Goal: Register for event/course

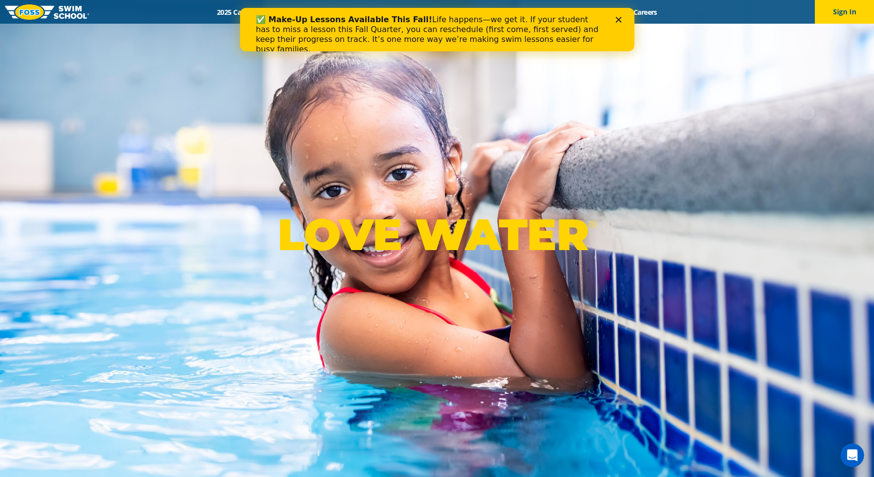
click at [618, 16] on div "✅ Make-Up Lessons Available This Fall! Life happens—we get it. If your student …" at bounding box center [436, 34] width 363 height 45
click at [617, 18] on polygon "Close" at bounding box center [618, 20] width 6 height 6
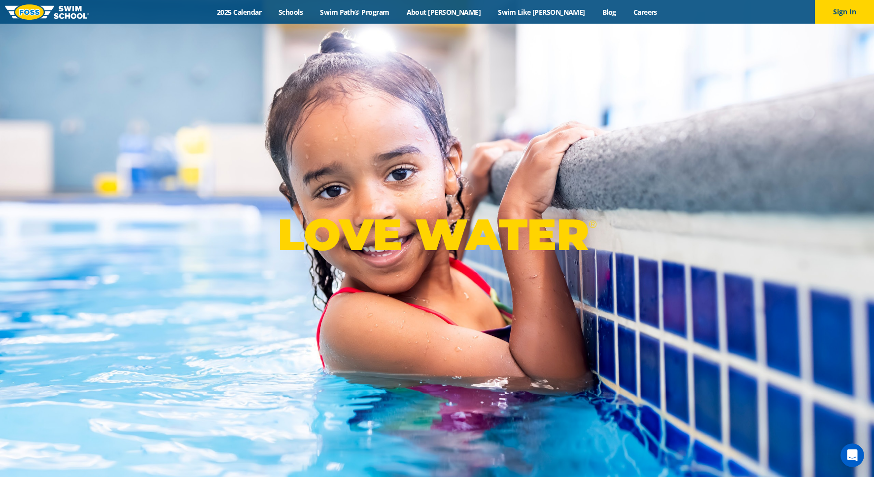
scroll to position [1, 0]
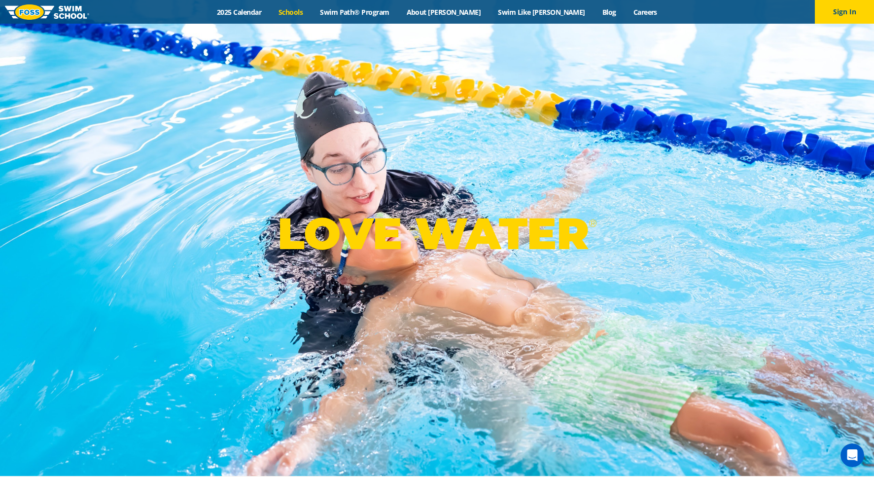
click at [312, 15] on link "Schools" at bounding box center [290, 11] width 41 height 9
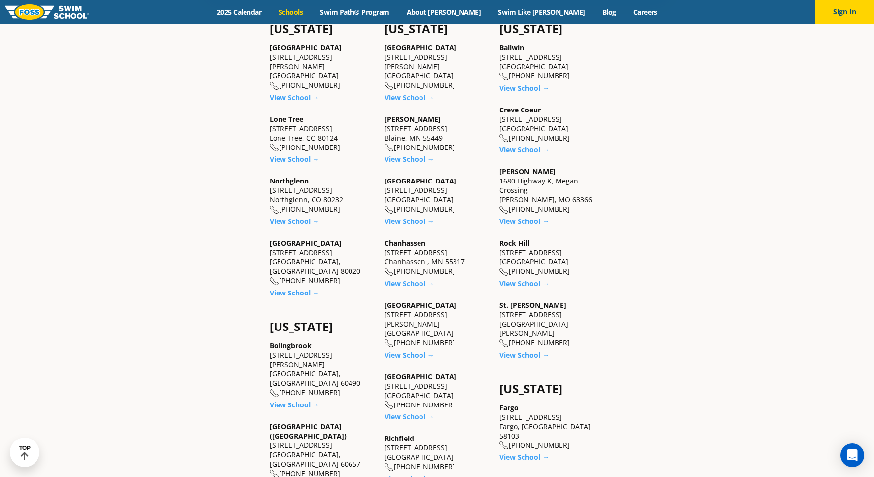
scroll to position [422, 0]
click at [285, 287] on link "View School →" at bounding box center [295, 291] width 50 height 9
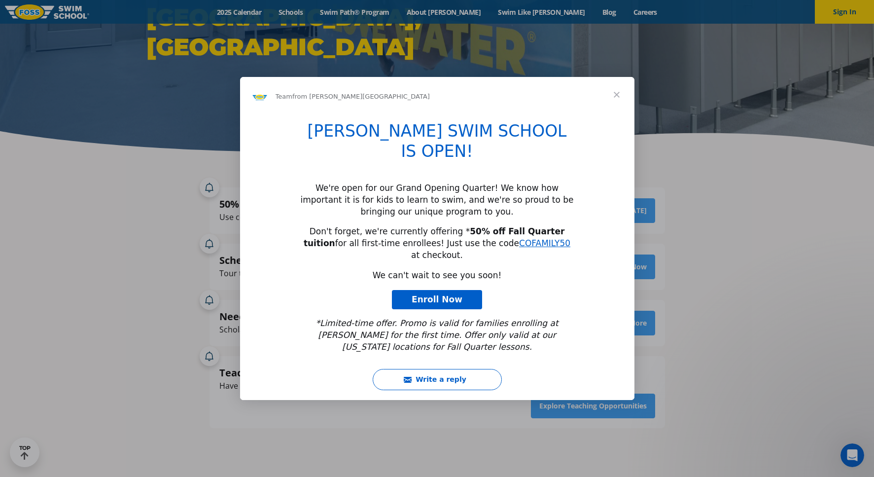
click at [617, 111] on span "Close" at bounding box center [617, 95] width 36 height 36
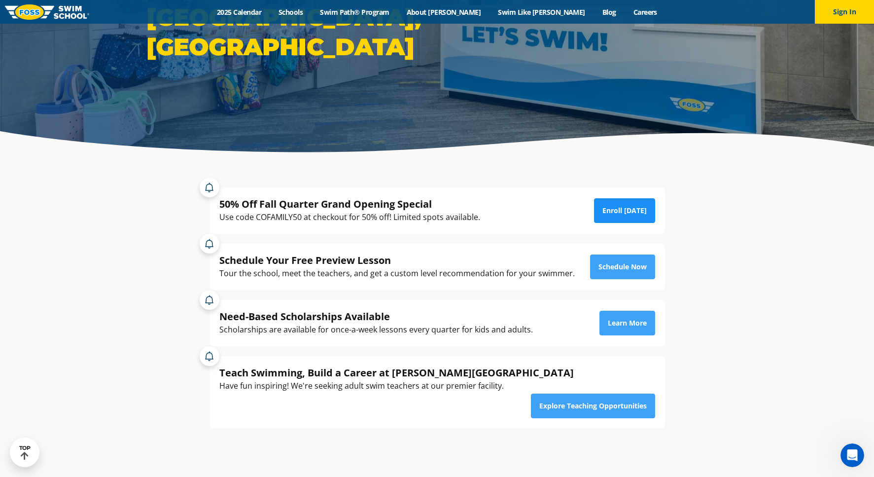
click at [616, 210] on link "Enroll Today" at bounding box center [624, 210] width 61 height 25
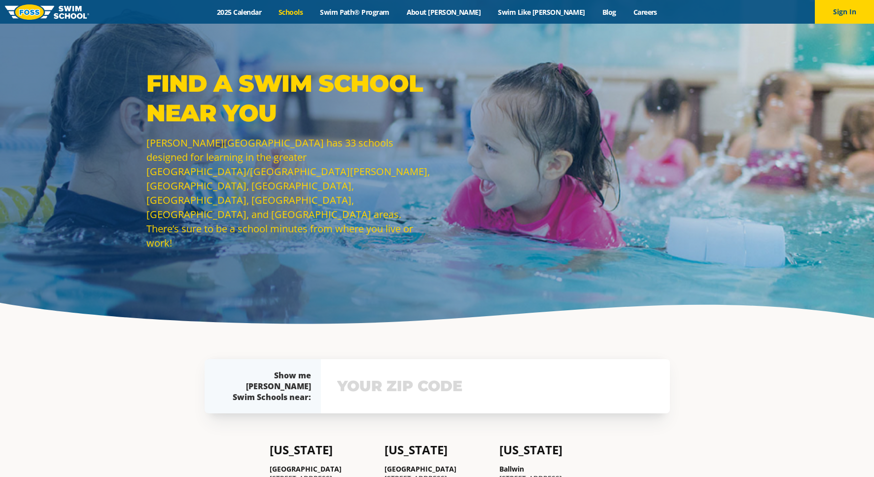
scroll to position [422, 0]
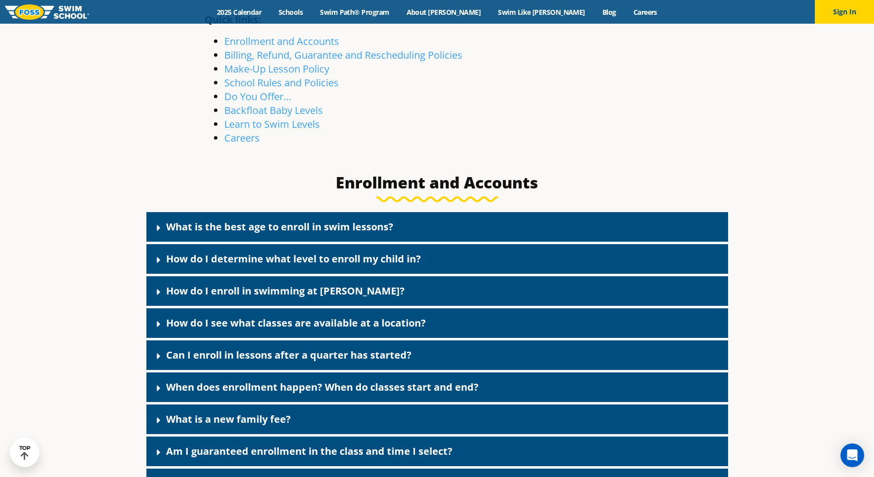
scroll to position [338, 0]
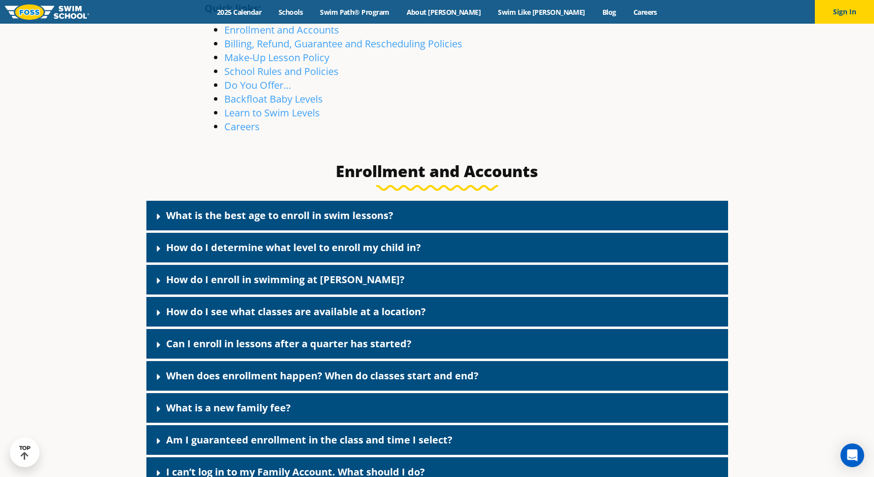
click at [161, 214] on icon at bounding box center [159, 217] width 10 height 10
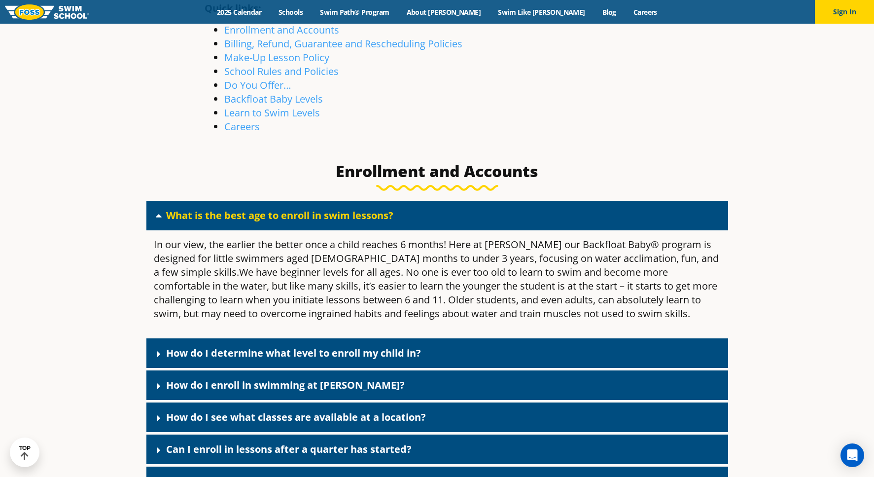
click at [161, 214] on icon at bounding box center [159, 216] width 10 height 10
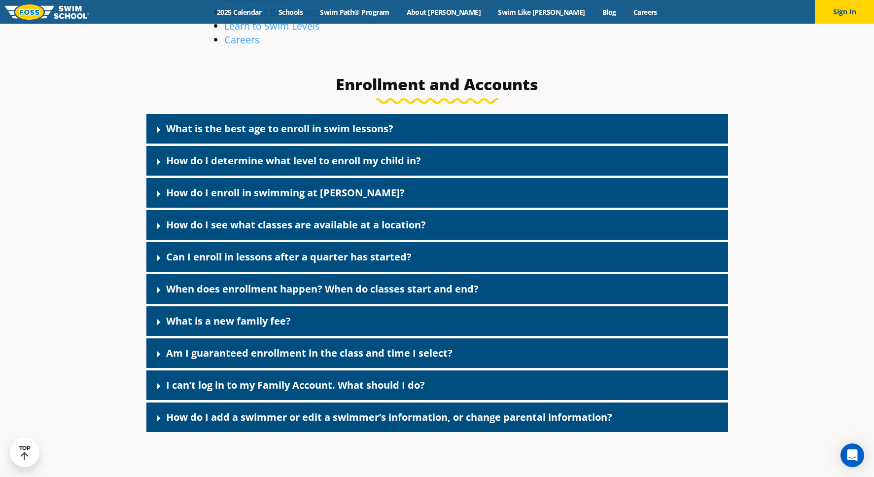
scroll to position [425, 0]
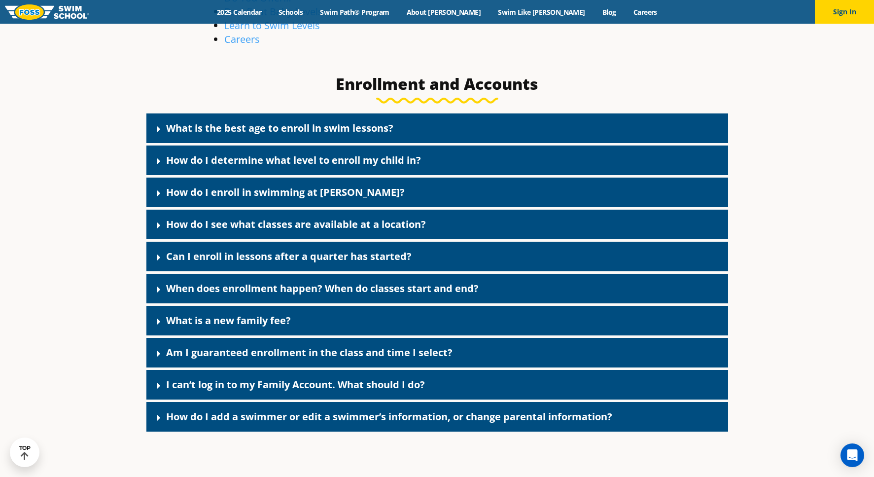
click at [169, 227] on link "How do I see what classes are available at a location?" at bounding box center [296, 223] width 260 height 13
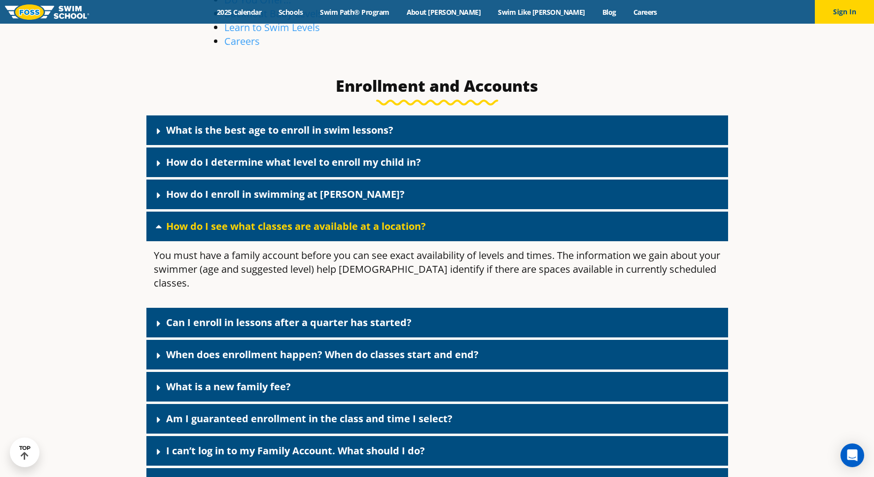
click at [168, 227] on link "How do I see what classes are available at a location?" at bounding box center [296, 225] width 260 height 13
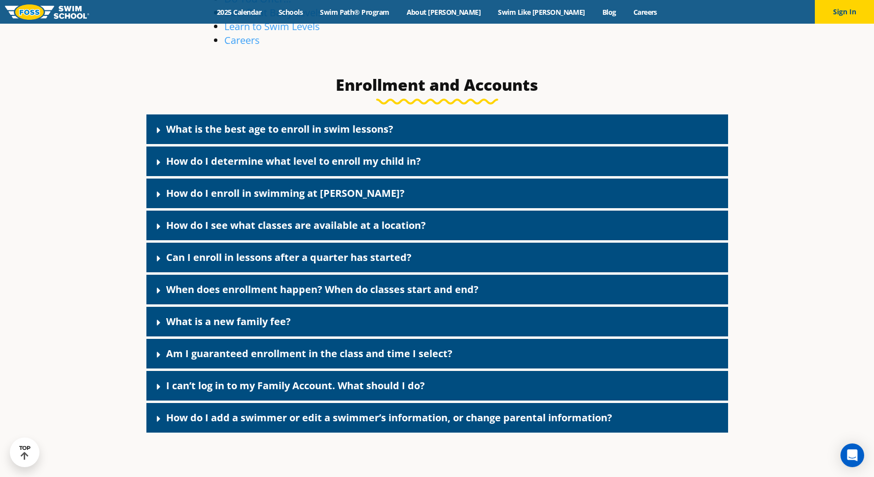
scroll to position [424, 0]
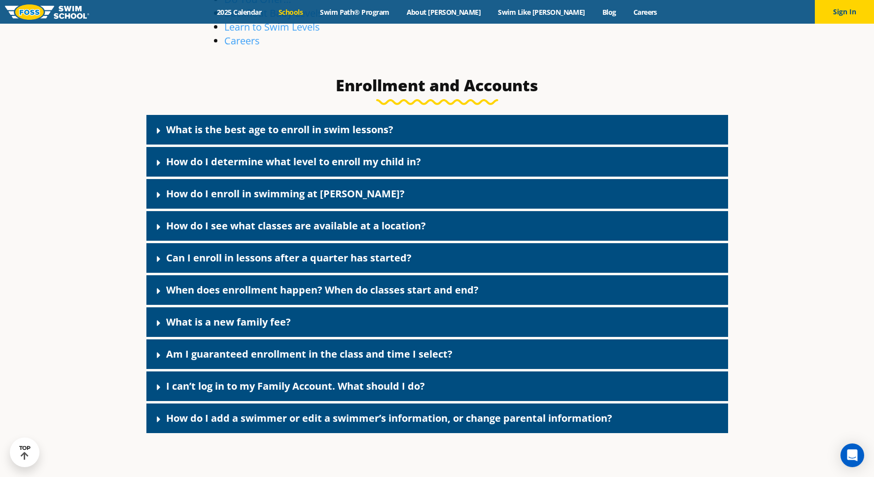
click at [312, 11] on link "Schools" at bounding box center [290, 11] width 41 height 9
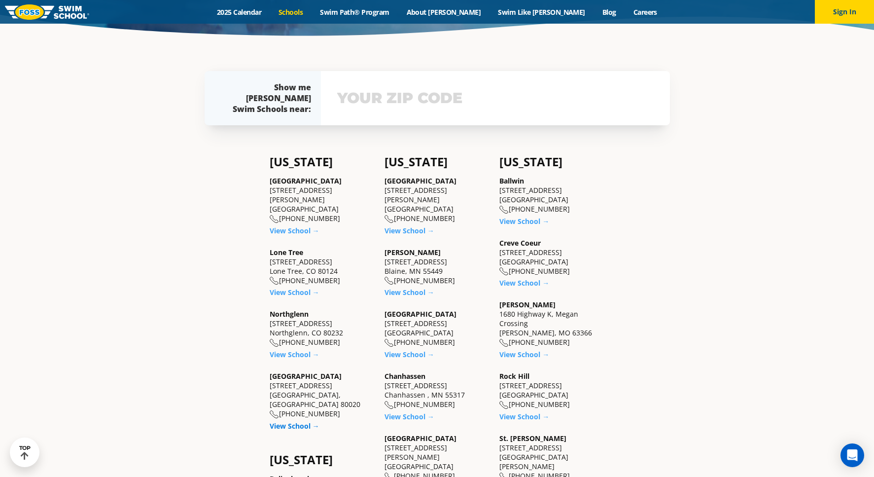
click at [293, 421] on link "View School →" at bounding box center [295, 425] width 50 height 9
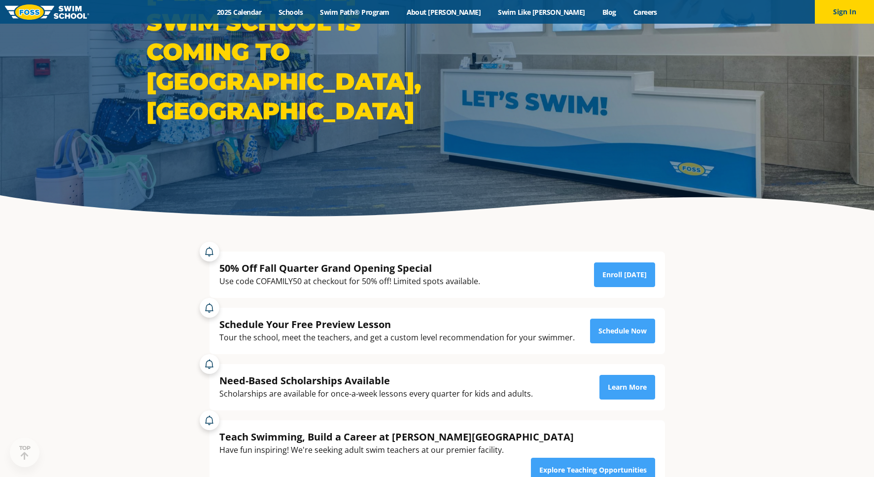
scroll to position [113, 0]
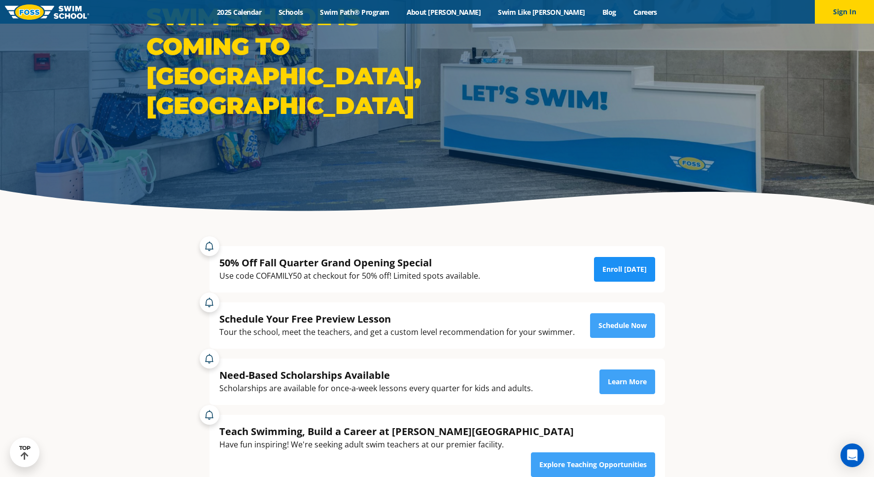
click at [625, 273] on link "Enroll Today" at bounding box center [624, 269] width 61 height 25
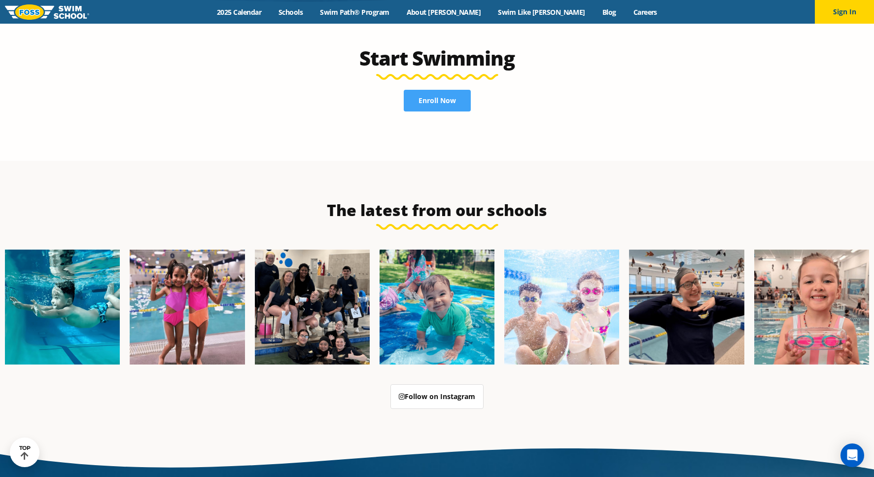
scroll to position [2380, 0]
